Goal: Check status

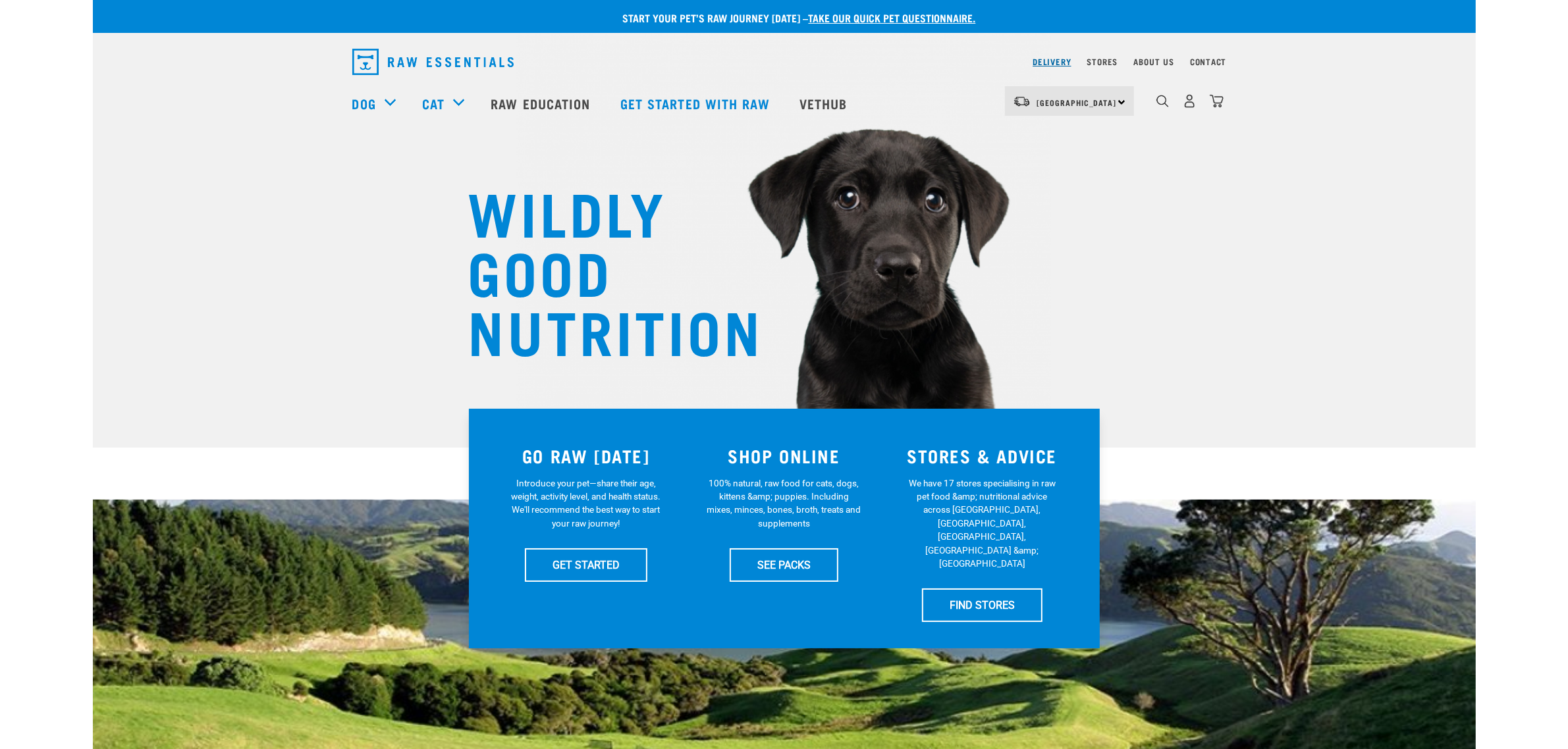
click at [1051, 59] on link "Delivery" at bounding box center [1052, 61] width 39 height 4
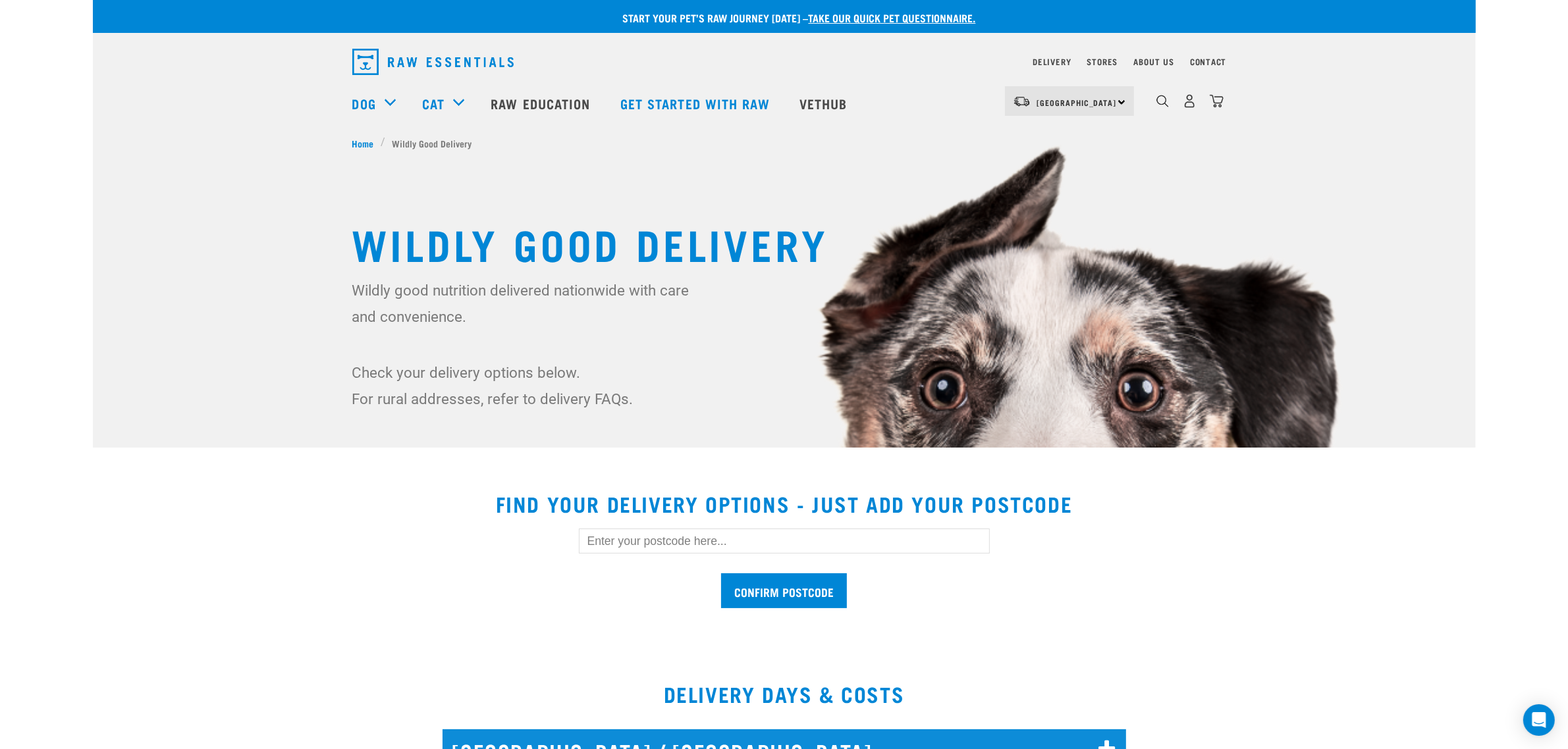
click at [613, 539] on input "text" at bounding box center [784, 542] width 411 height 25
type input "5018"
click at [721, 573] on input "Confirm postcode" at bounding box center [784, 590] width 126 height 35
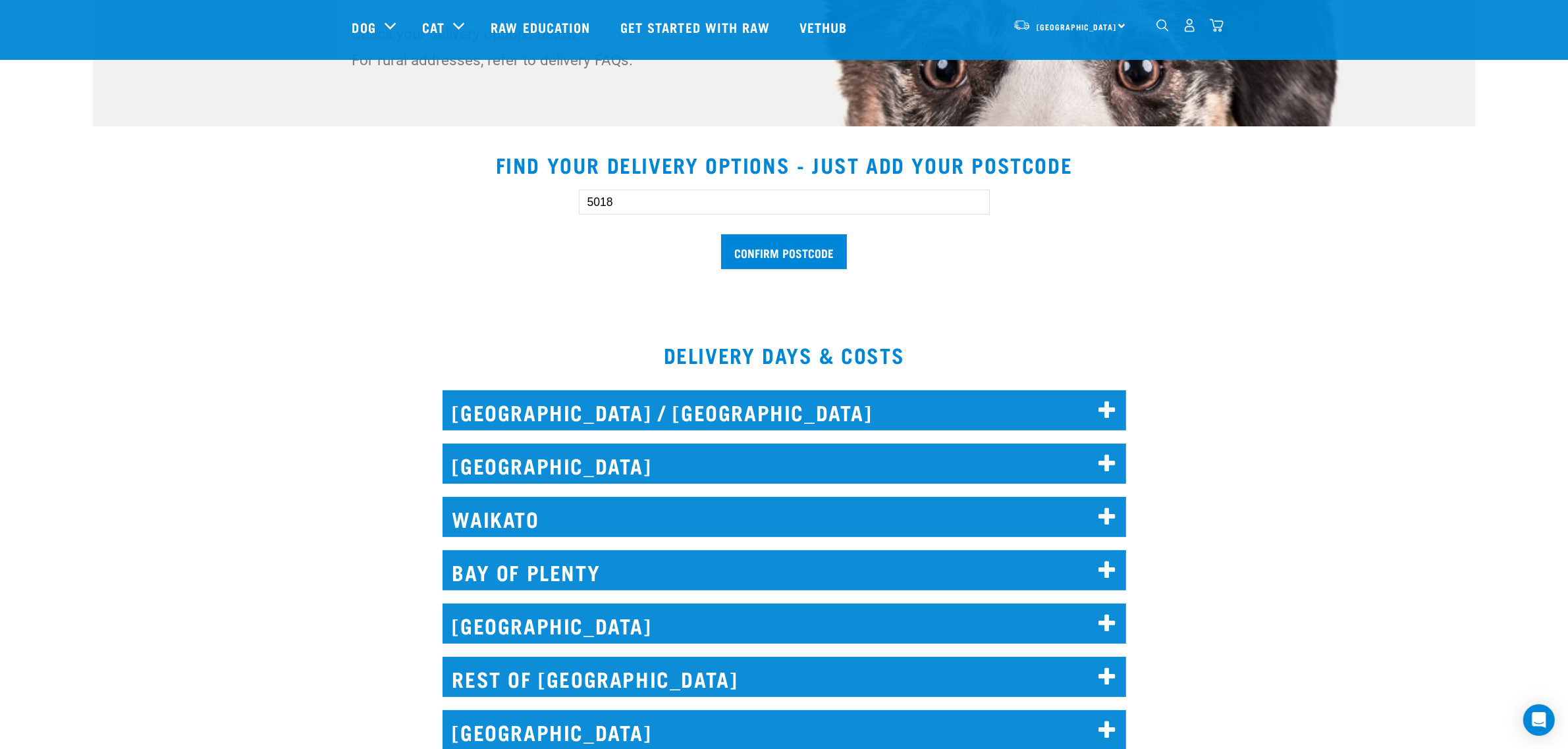
scroll to position [329, 0]
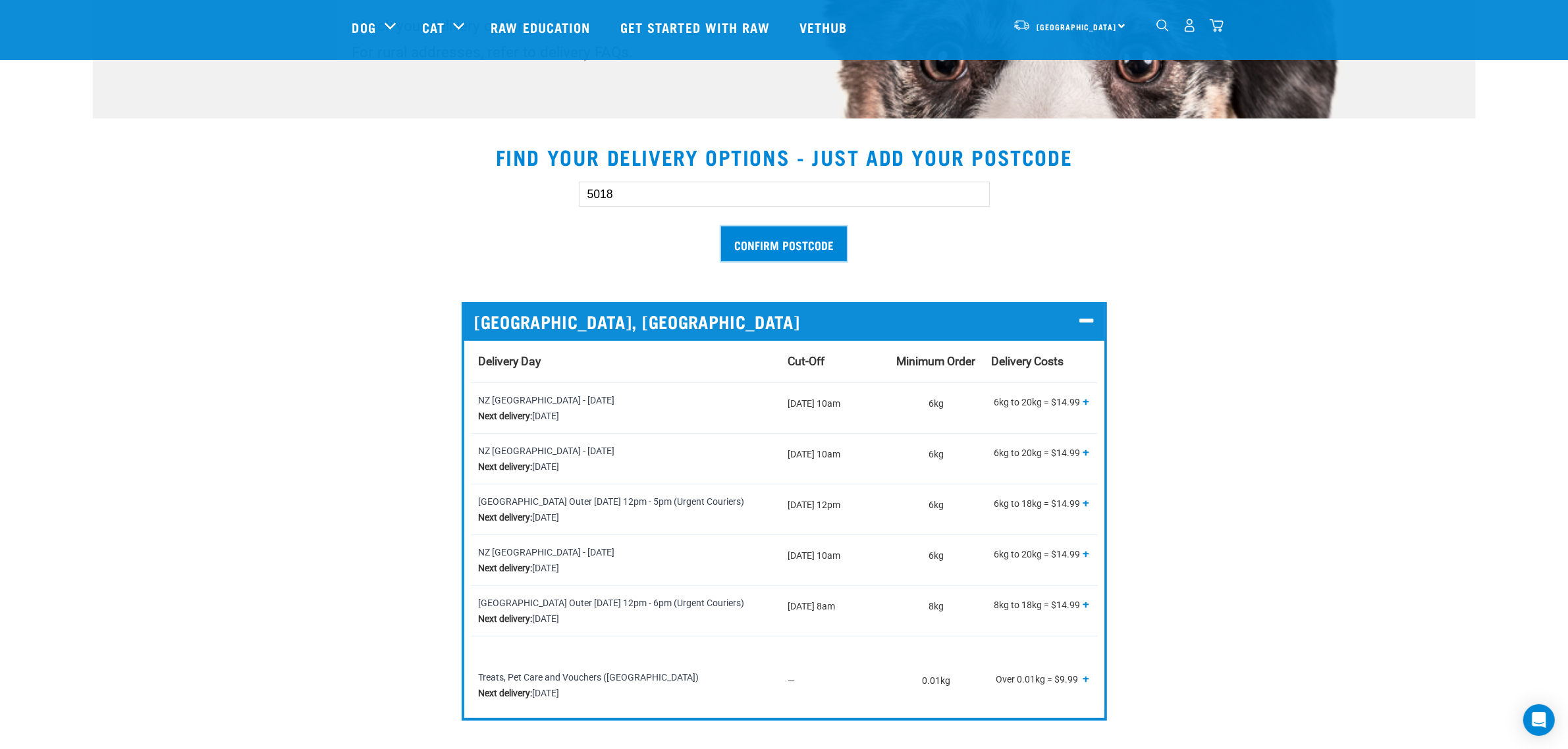
drag, startPoint x: 784, startPoint y: 250, endPoint x: 356, endPoint y: 330, distance: 435.4
click at [379, 340] on div "5018 Confirm postcode [GEOGRAPHIC_DATA], [GEOGRAPHIC_DATA] Delivery Day Cut-Off…" at bounding box center [784, 441] width 885 height 560
